Goal: Information Seeking & Learning: Compare options

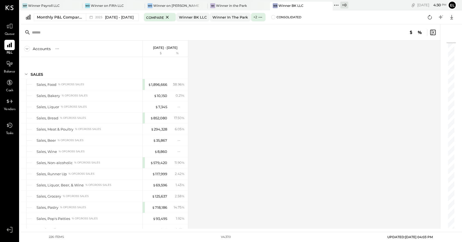
click at [83, 32] on input "text" at bounding box center [75, 33] width 86 height 10
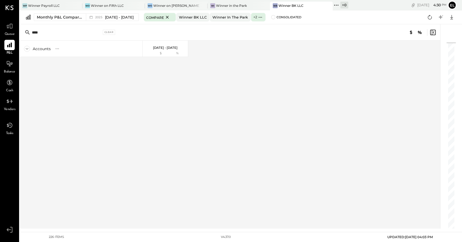
type input "****"
click at [111, 32] on div "Clear" at bounding box center [109, 32] width 13 height 5
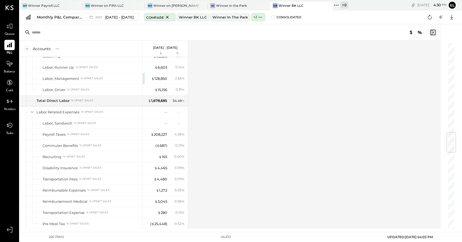
scroll to position [767, 0]
click at [115, 17] on span "[DATE] - [DATE]" at bounding box center [119, 17] width 29 height 5
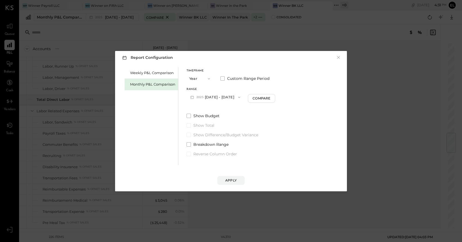
click at [198, 98] on span "2025" at bounding box center [200, 97] width 8 height 4
click at [200, 110] on div "[DATE] - [DATE]" at bounding box center [218, 109] width 62 height 11
click at [266, 98] on div "Compare" at bounding box center [262, 98] width 18 height 5
click at [232, 182] on div "Apply" at bounding box center [230, 180] width 11 height 5
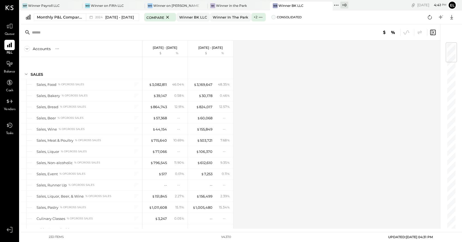
click at [276, 17] on span at bounding box center [273, 17] width 4 height 4
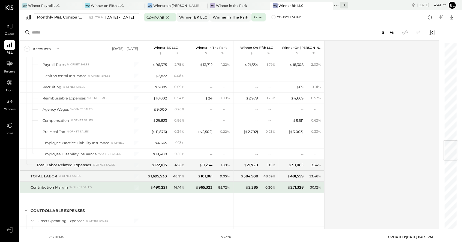
scroll to position [836, 0]
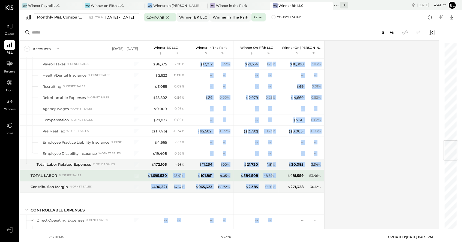
drag, startPoint x: 146, startPoint y: 176, endPoint x: 313, endPoint y: 170, distance: 167.8
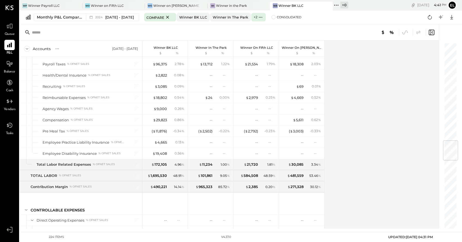
click at [337, 181] on div "Accounts S % GL [DATE] - [DATE] Winner BK LLC $ % Winner in the Park $ % Winner…" at bounding box center [230, 135] width 420 height 188
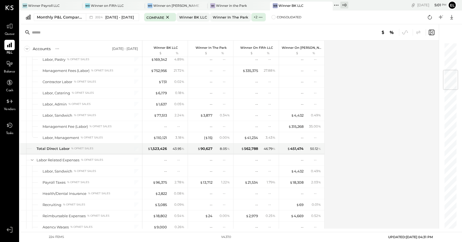
scroll to position [0, 0]
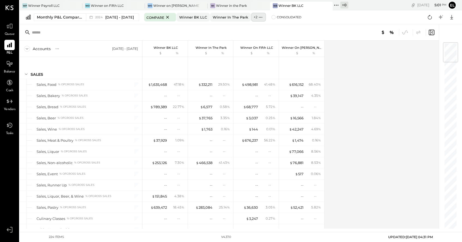
click at [263, 16] on icon at bounding box center [261, 17] width 6 height 6
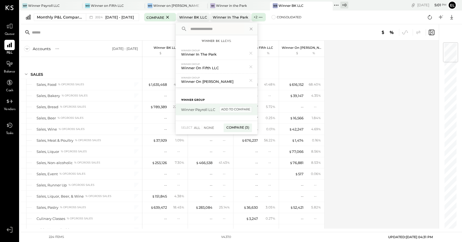
click at [237, 110] on div "add to compare" at bounding box center [235, 109] width 33 height 7
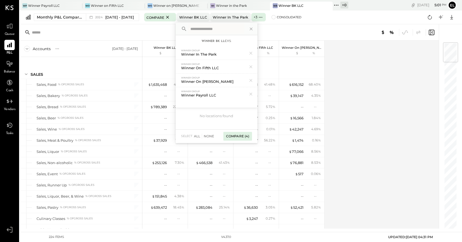
click at [242, 135] on div "Compare (4)" at bounding box center [237, 136] width 29 height 9
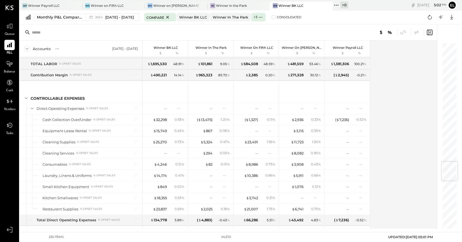
scroll to position [1016, 0]
